Goal: Go to known website: Go to known website

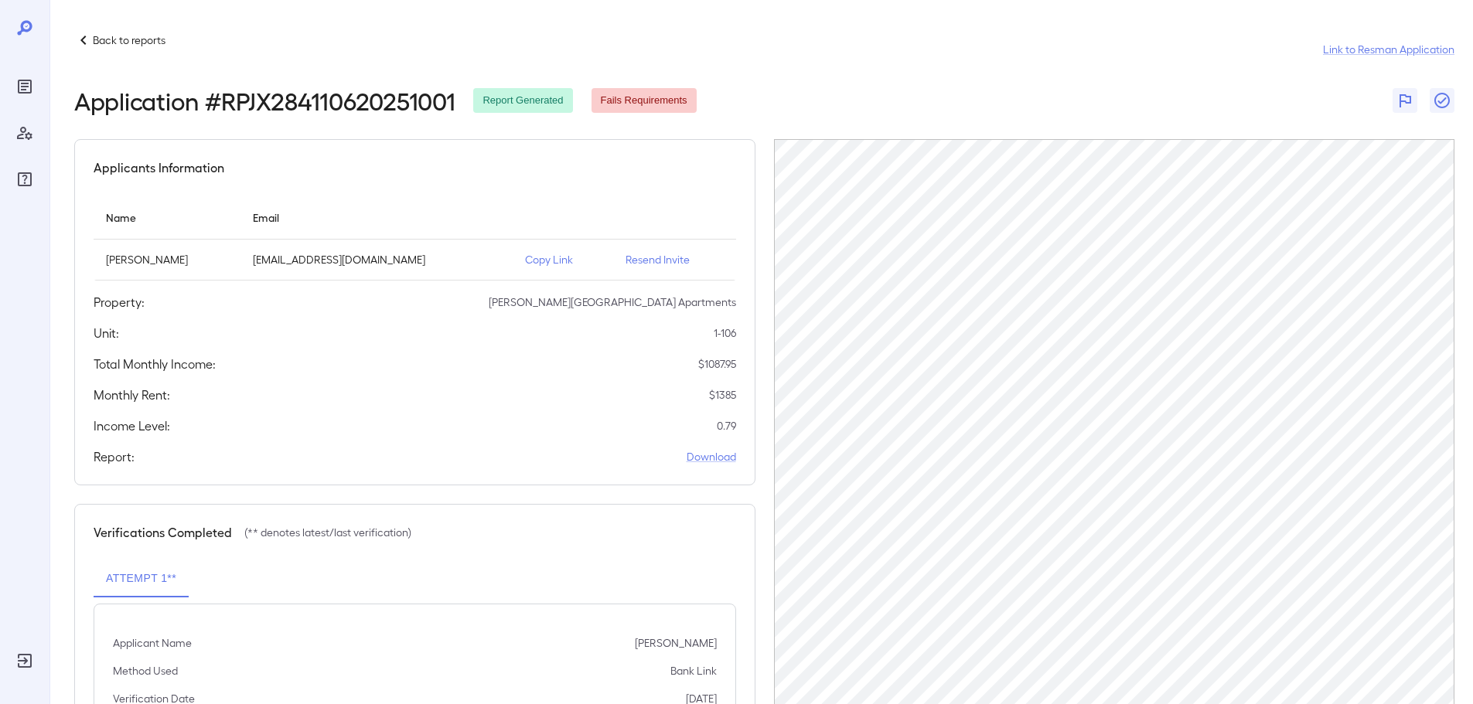
click at [823, 120] on div "Back to reports Link to Resman Application Application # RPJX284110620251001 Re…" at bounding box center [764, 388] width 1380 height 714
click at [159, 43] on p "Back to reports" at bounding box center [129, 39] width 73 height 15
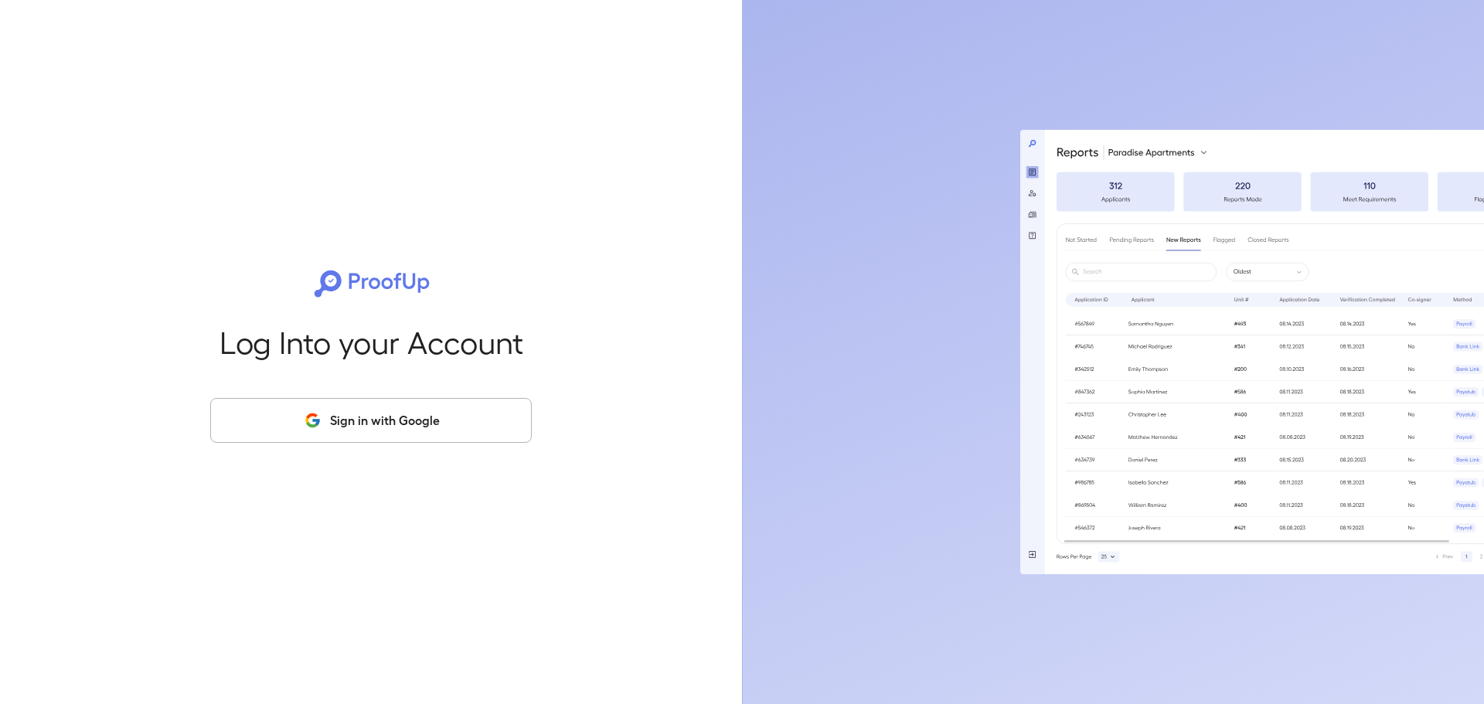
click at [449, 400] on button "Sign in with Google" at bounding box center [371, 420] width 322 height 45
